Goal: Information Seeking & Learning: Learn about a topic

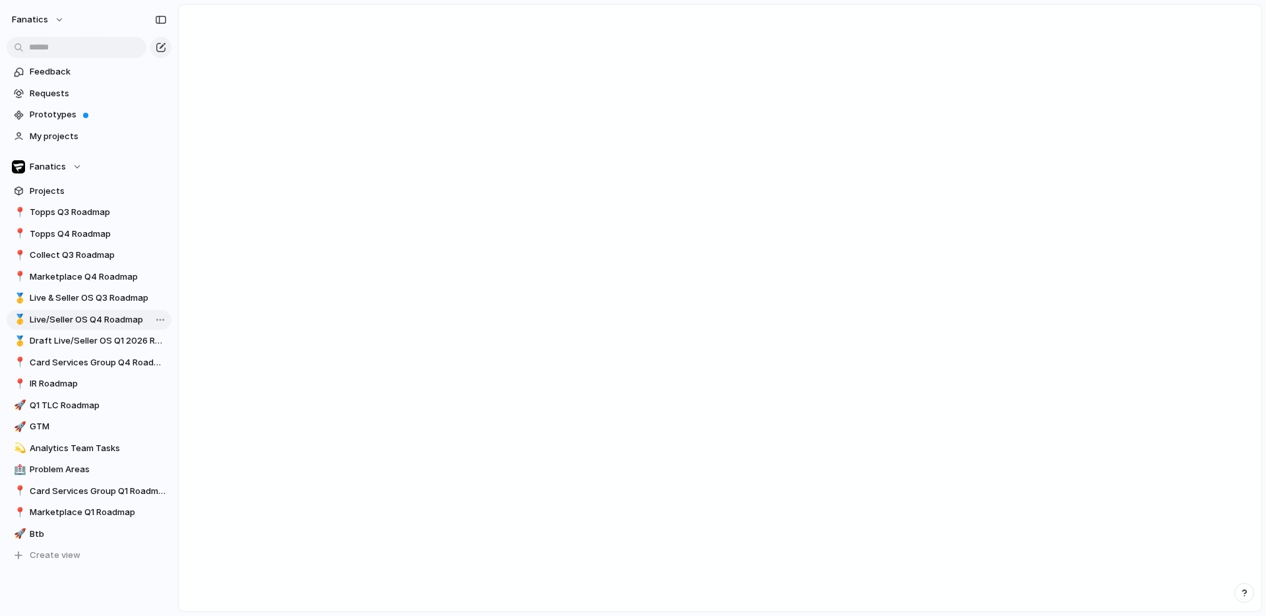
click at [93, 315] on span "Live/Seller OS Q4 Roadmap" at bounding box center [98, 319] width 137 height 13
click at [102, 345] on span "Draft Live/Seller OS Q1 2026 Roadmap" at bounding box center [98, 340] width 137 height 13
click at [90, 317] on span "Live/Seller OS Q4 Roadmap" at bounding box center [98, 319] width 137 height 13
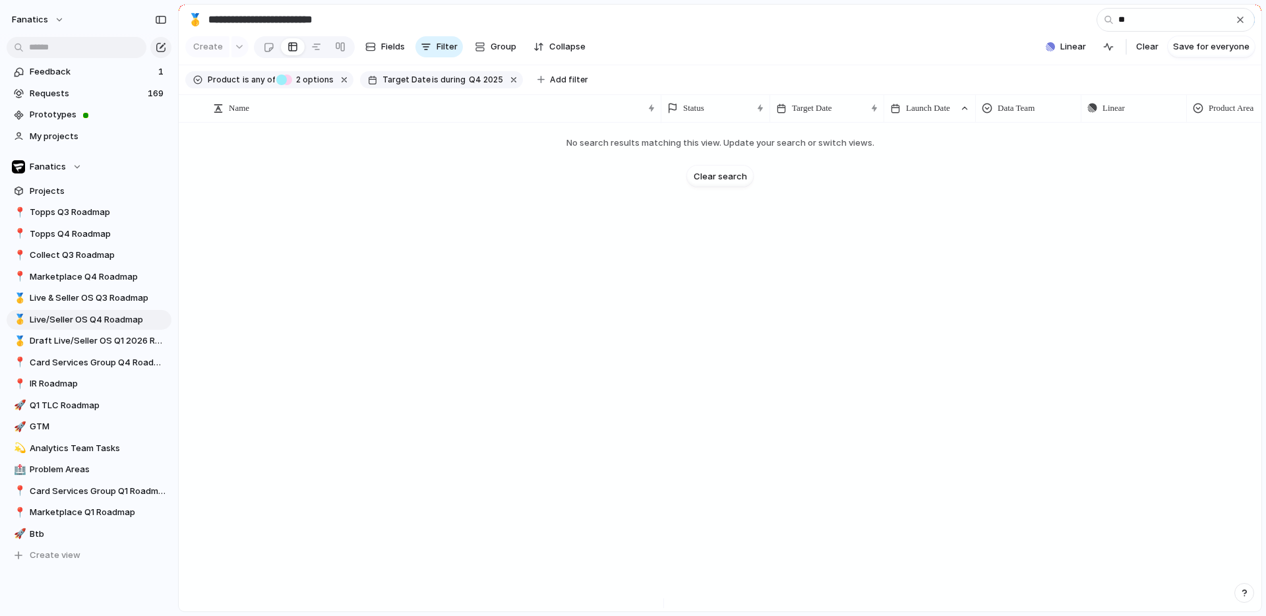
type input "*"
